Goal: Transaction & Acquisition: Purchase product/service

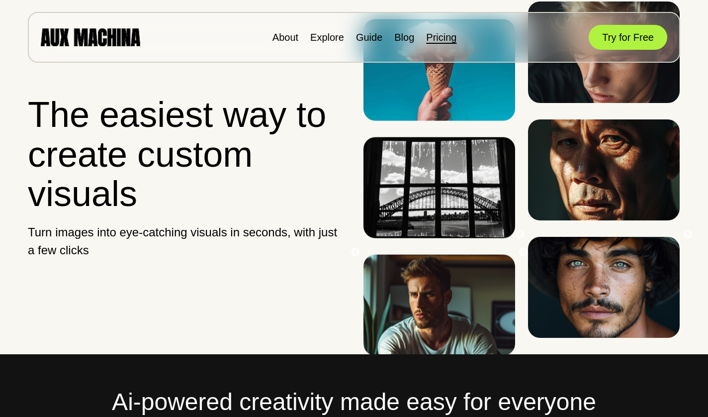
click at [436, 36] on link "Pricing" at bounding box center [441, 37] width 30 height 11
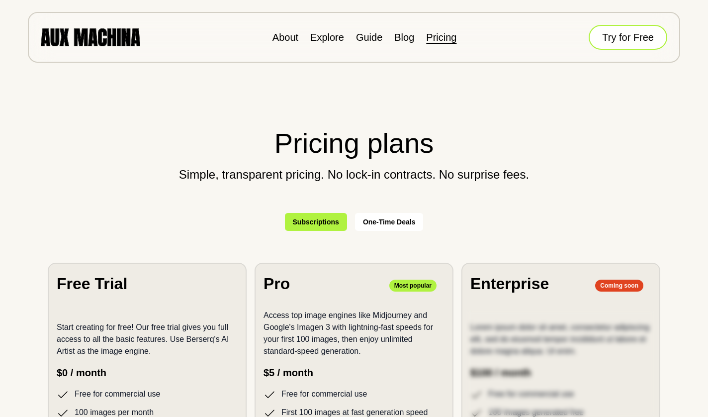
click at [615, 43] on button "Try for Free" at bounding box center [628, 37] width 79 height 25
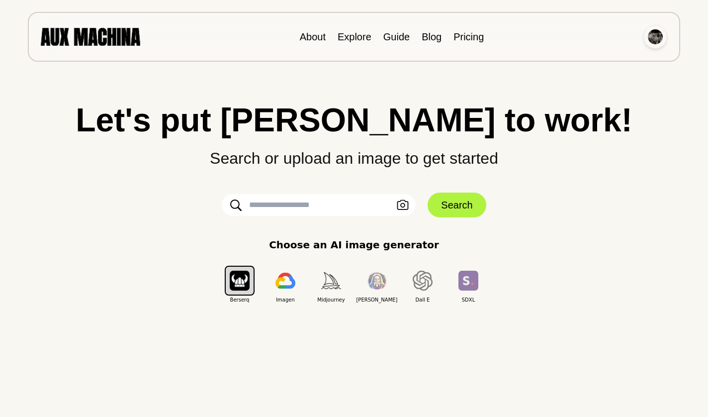
click at [658, 35] on img at bounding box center [655, 36] width 15 height 15
click at [616, 61] on li "Dashboard" at bounding box center [617, 60] width 99 height 22
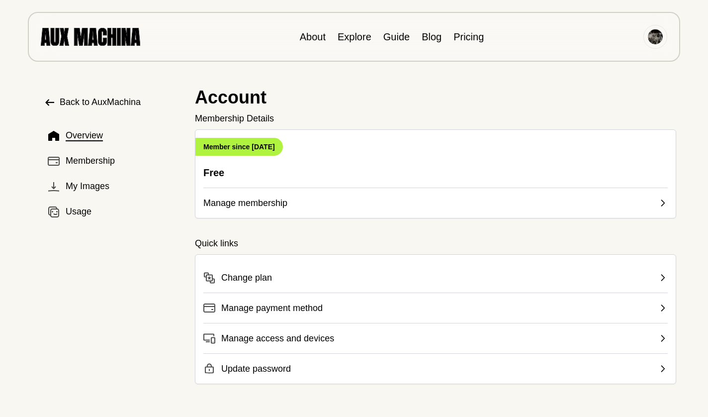
click at [662, 203] on icon at bounding box center [663, 203] width 10 height 10
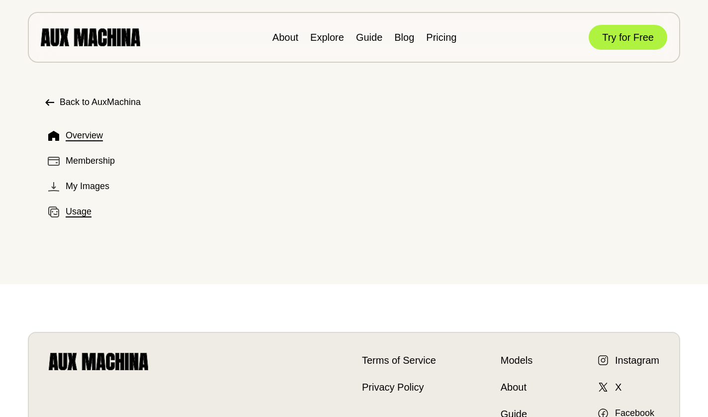
click at [84, 215] on span "Usage" at bounding box center [79, 211] width 26 height 13
click at [77, 213] on span "Usage" at bounding box center [79, 211] width 26 height 13
click at [49, 102] on icon at bounding box center [49, 102] width 9 height 7
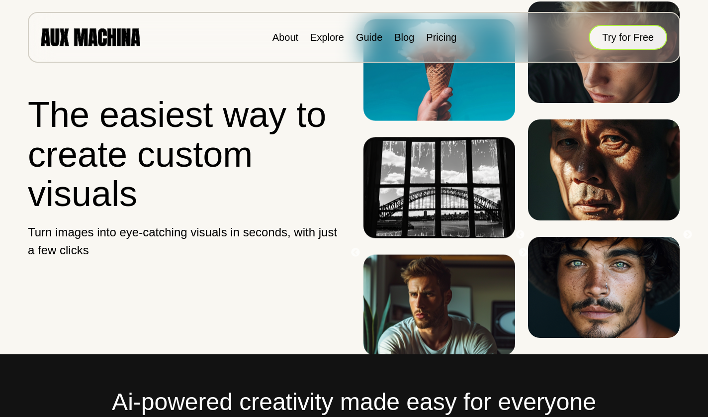
click at [644, 47] on button "Try for Free" at bounding box center [628, 37] width 79 height 25
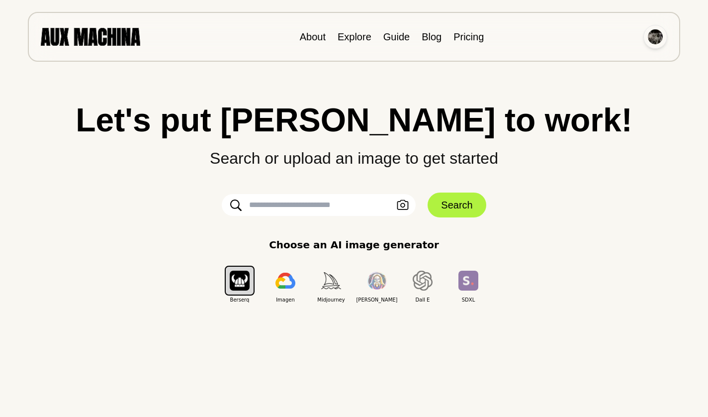
click at [653, 35] on img at bounding box center [655, 36] width 15 height 15
click at [627, 64] on li "Dashboard" at bounding box center [617, 60] width 99 height 22
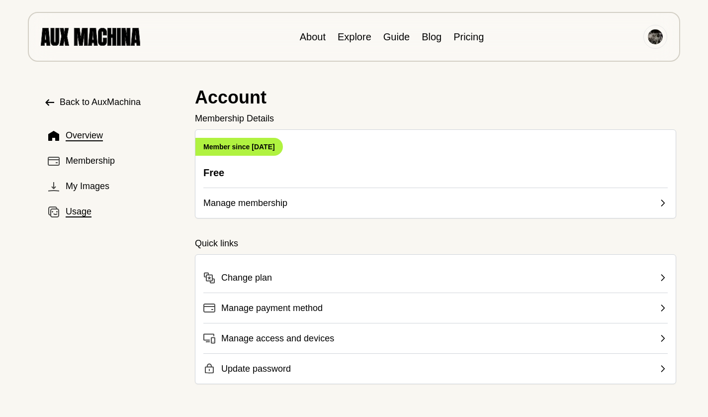
click at [72, 205] on span "Usage" at bounding box center [79, 211] width 26 height 13
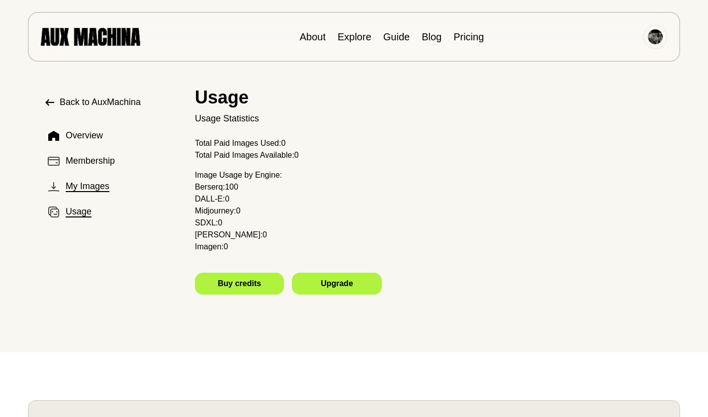
click at [83, 184] on span "My Images" at bounding box center [88, 185] width 44 height 13
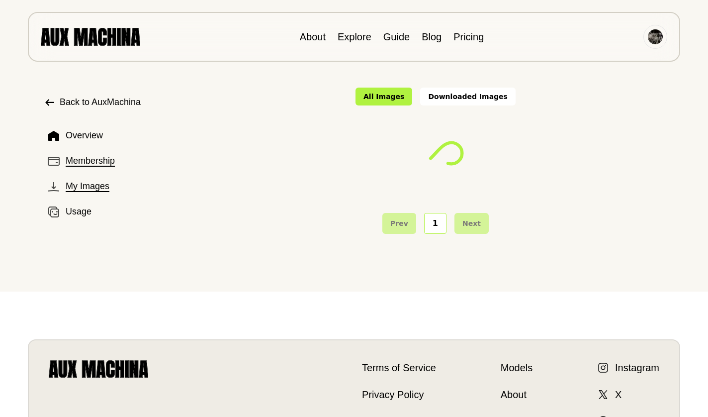
click at [112, 161] on span "Membership" at bounding box center [90, 160] width 49 height 13
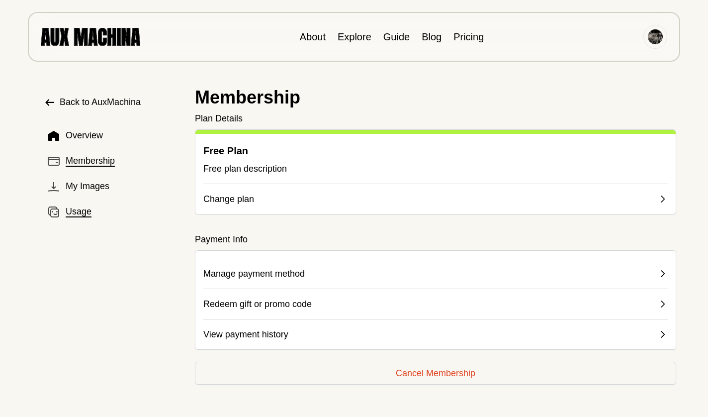
click at [75, 216] on span "Usage" at bounding box center [79, 211] width 26 height 13
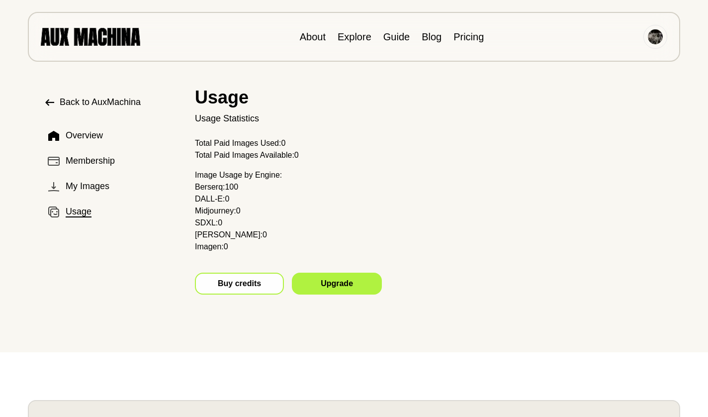
click at [244, 277] on link "Buy credits" at bounding box center [239, 283] width 89 height 22
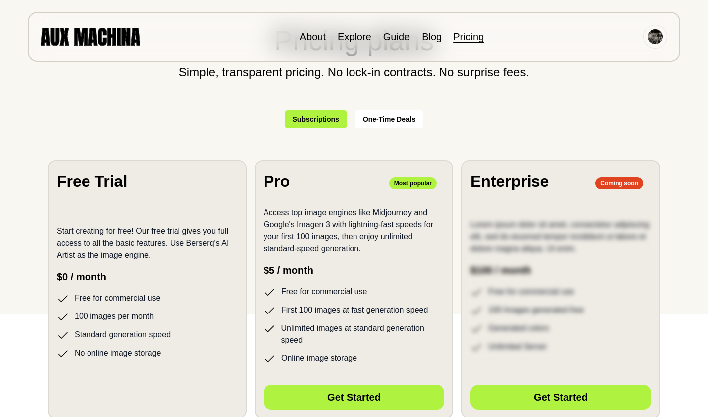
scroll to position [102, 0]
click at [413, 116] on button "One-Time Deals" at bounding box center [389, 120] width 69 height 18
